Goal: Task Accomplishment & Management: Use online tool/utility

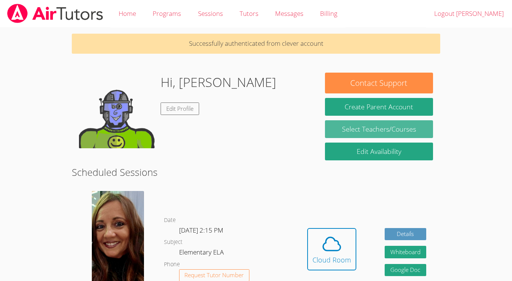
click at [345, 133] on link "Select Teachers/Courses" at bounding box center [379, 129] width 108 height 18
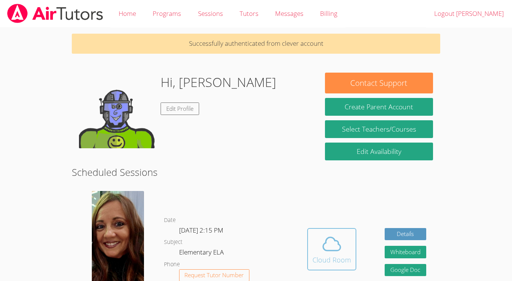
click at [326, 257] on div "Cloud Room" at bounding box center [331, 259] width 39 height 11
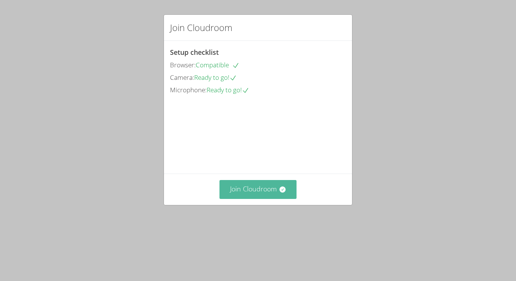
click at [273, 198] on button "Join Cloudroom" at bounding box center [257, 189] width 77 height 19
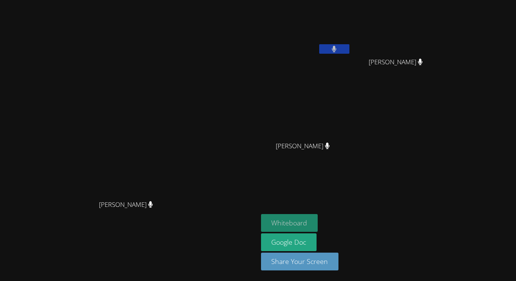
click at [318, 230] on button "Whiteboard" at bounding box center [289, 223] width 57 height 18
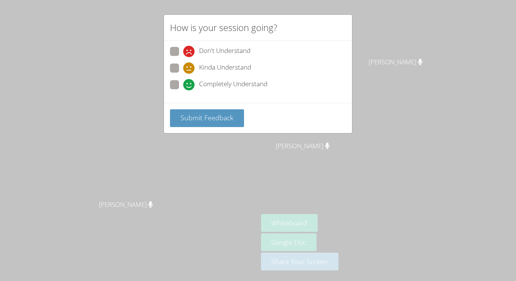
click at [247, 88] on span "Completely Understand" at bounding box center [233, 84] width 68 height 11
click at [190, 87] on input "Completely Understand" at bounding box center [186, 83] width 6 height 6
radio input "true"
click at [216, 109] on button "Submit Feedback" at bounding box center [207, 118] width 74 height 18
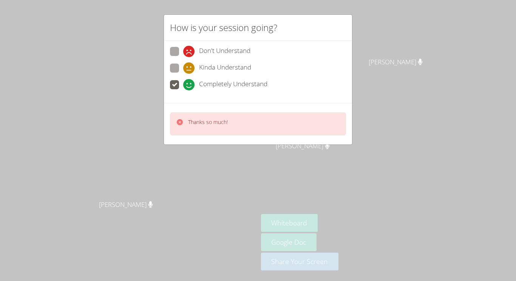
click at [203, 117] on div "Thanks so much!" at bounding box center [258, 123] width 176 height 23
